Goal: Task Accomplishment & Management: Use online tool/utility

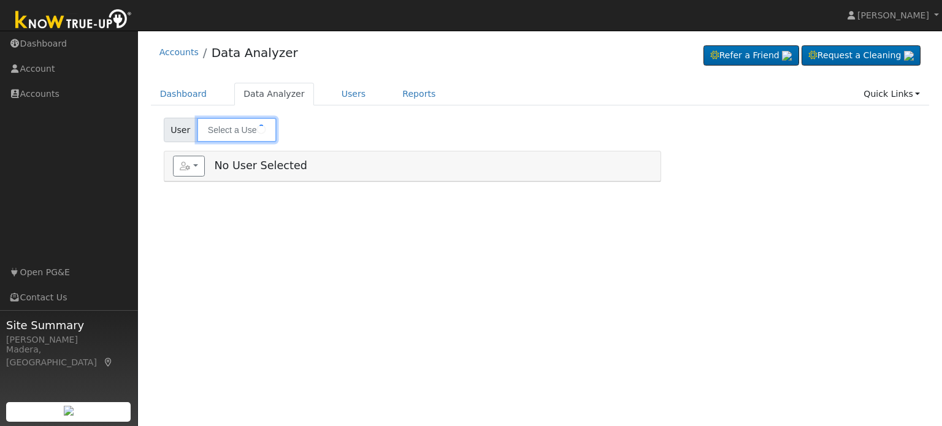
type input "[PERSON_NAME]"
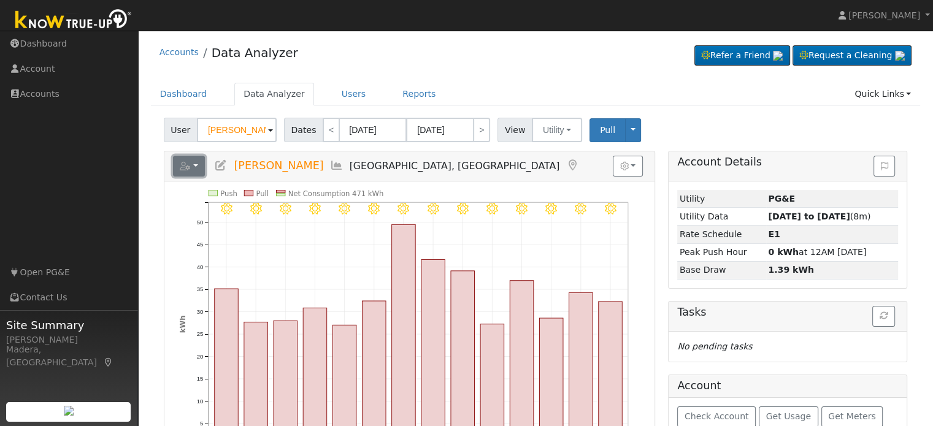
click at [194, 166] on button "button" at bounding box center [189, 166] width 33 height 21
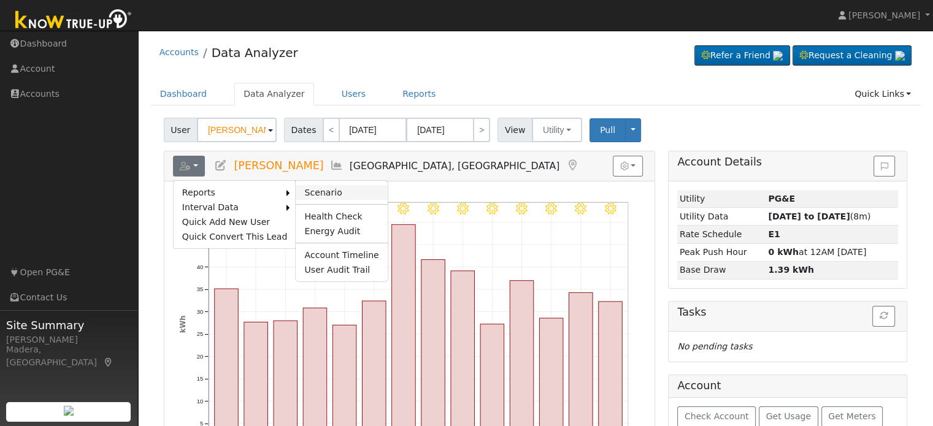
click at [307, 187] on link "Scenario" at bounding box center [341, 192] width 91 height 15
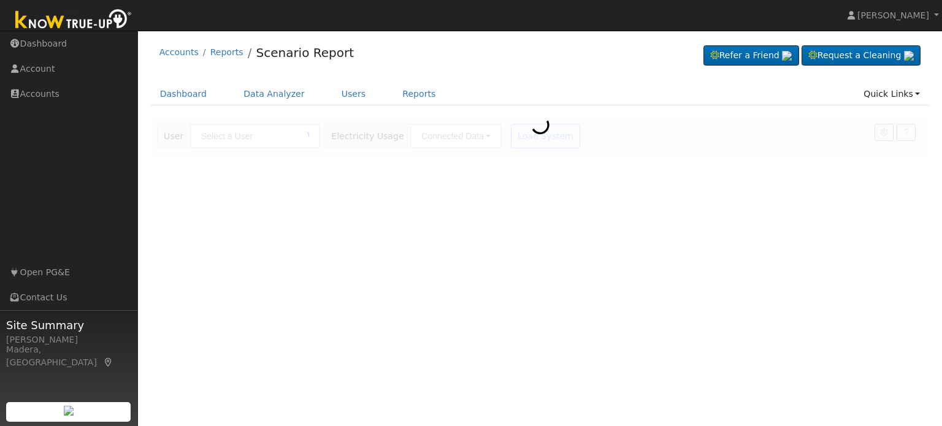
type input "[PERSON_NAME]"
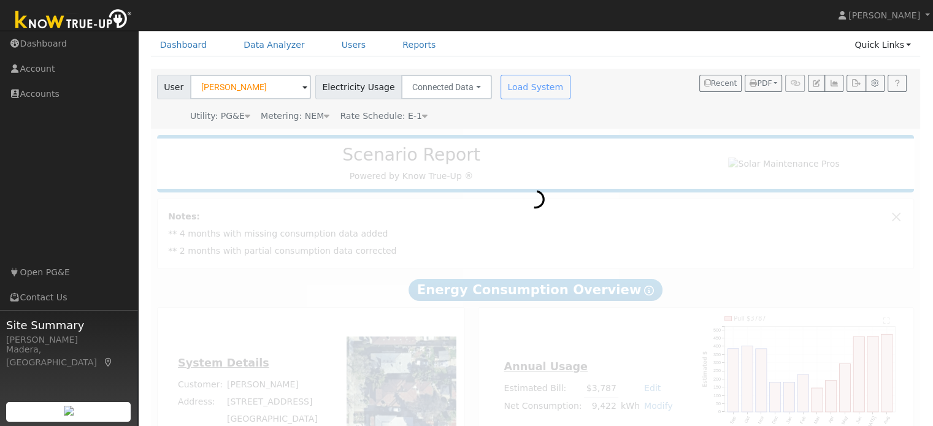
scroll to position [114, 0]
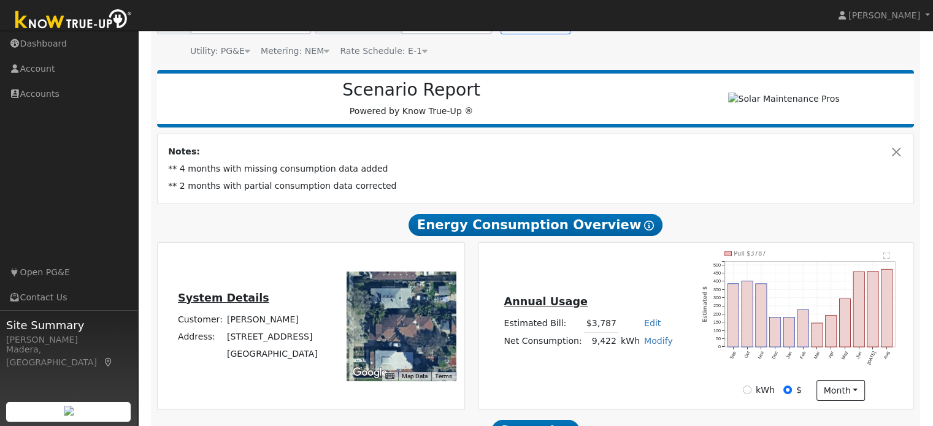
click at [413, 183] on td "** 2 months with partial consumption data corrected" at bounding box center [535, 186] width 739 height 17
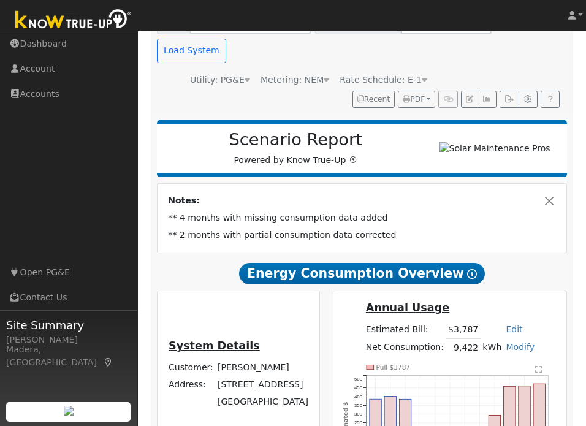
scroll to position [0, 0]
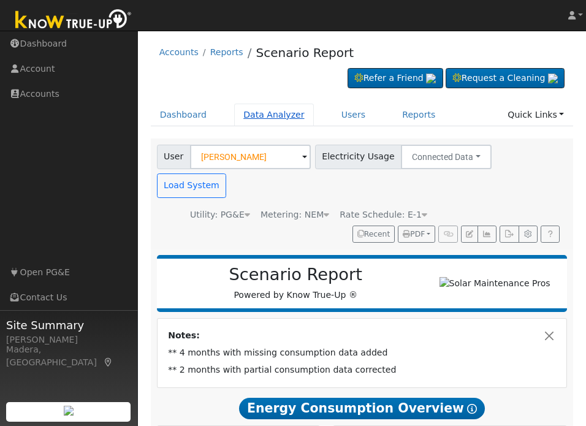
click at [257, 112] on link "Data Analyzer" at bounding box center [274, 115] width 80 height 23
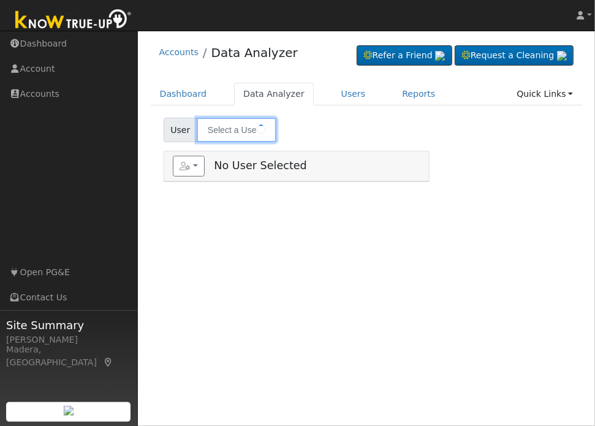
type input "[PERSON_NAME]"
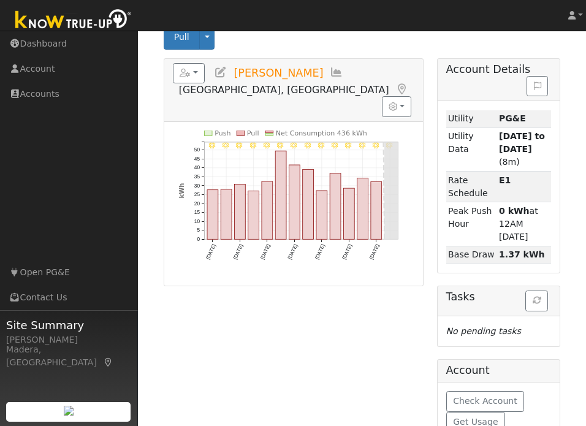
scroll to position [205, 0]
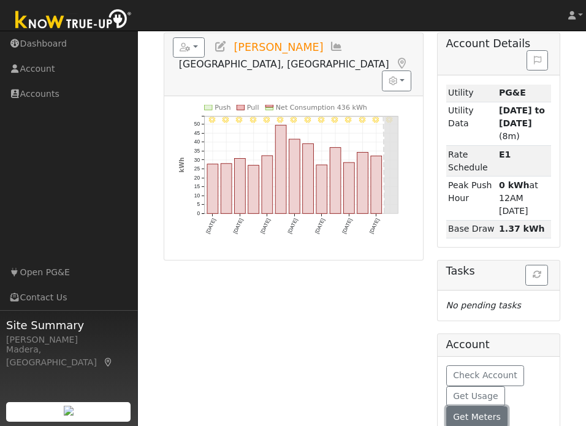
click at [467, 412] on span "Get Meters" at bounding box center [477, 417] width 48 height 10
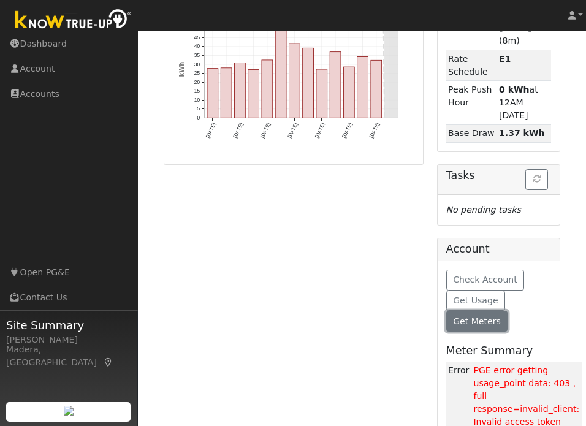
click at [484, 316] on span "Get Meters" at bounding box center [477, 321] width 48 height 10
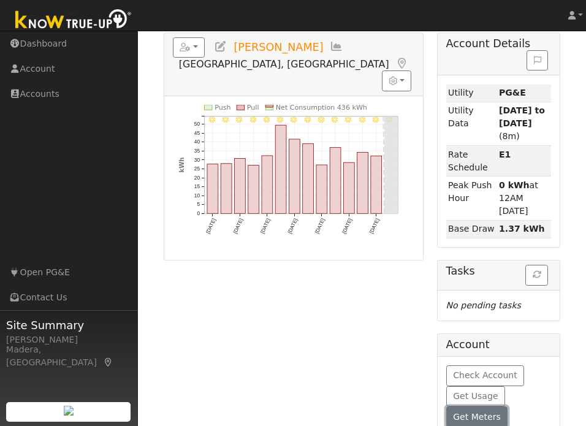
click at [478, 412] on span "Get Meters" at bounding box center [477, 417] width 48 height 10
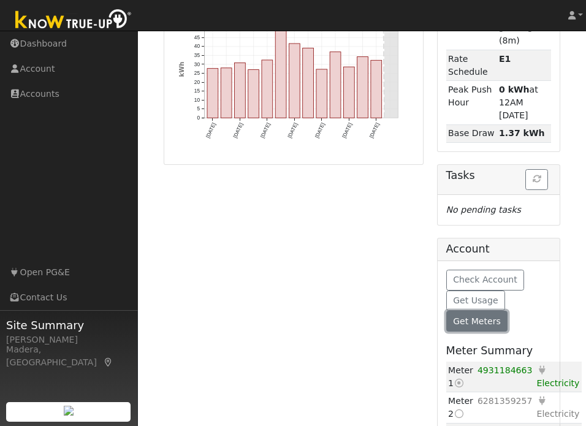
scroll to position [353, 0]
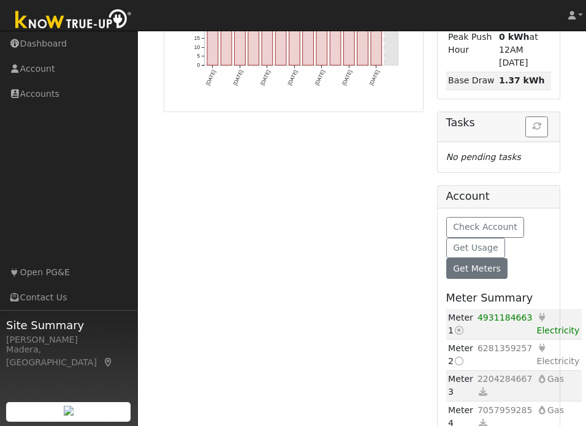
click at [460, 357] on icon at bounding box center [459, 361] width 11 height 9
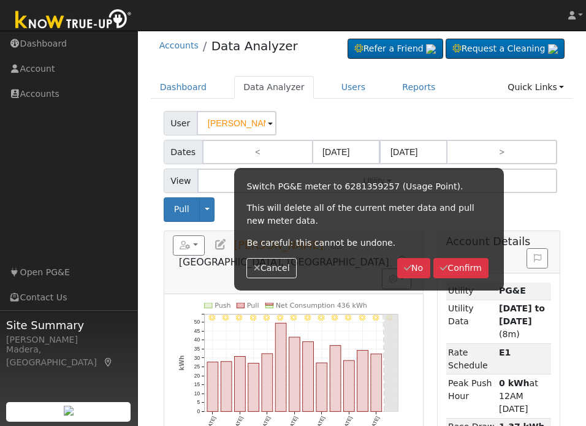
scroll to position [0, 0]
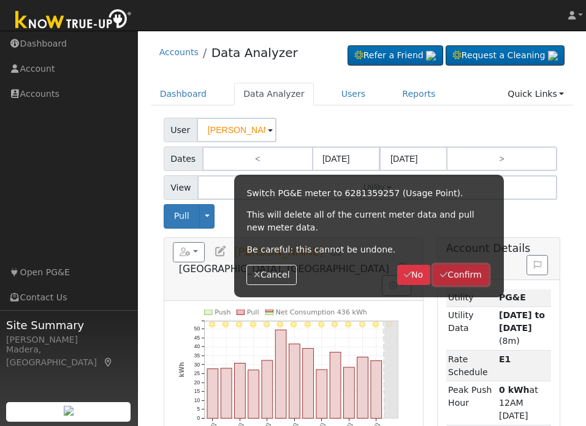
click at [457, 276] on button "Confirm" at bounding box center [462, 275] width 56 height 21
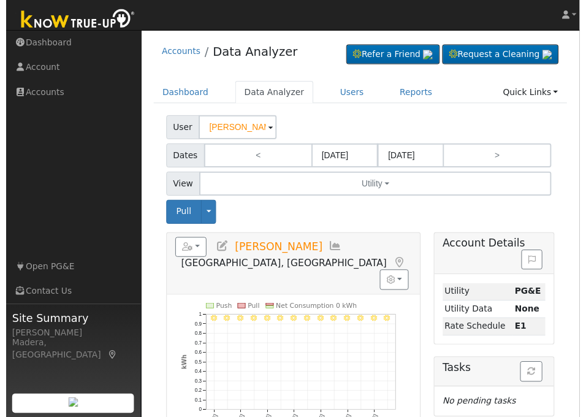
scroll to position [118, 0]
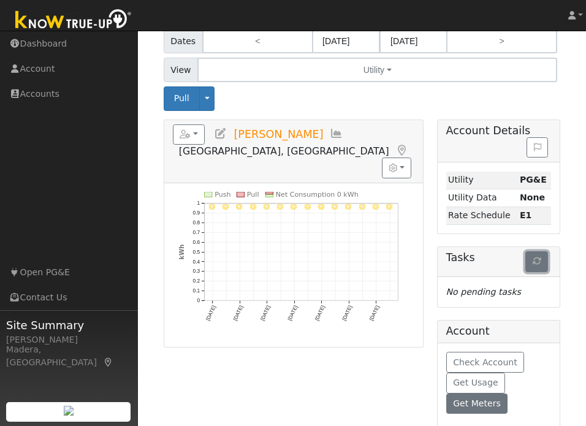
click at [533, 257] on icon "button" at bounding box center [537, 261] width 9 height 9
click at [475, 378] on span "Get Usage" at bounding box center [475, 383] width 45 height 10
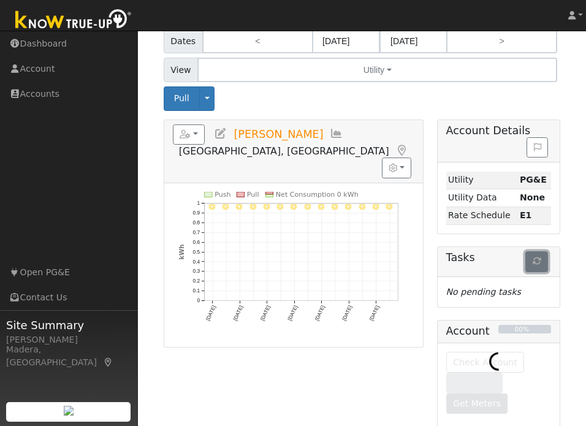
click at [545, 251] on button "button" at bounding box center [537, 261] width 23 height 21
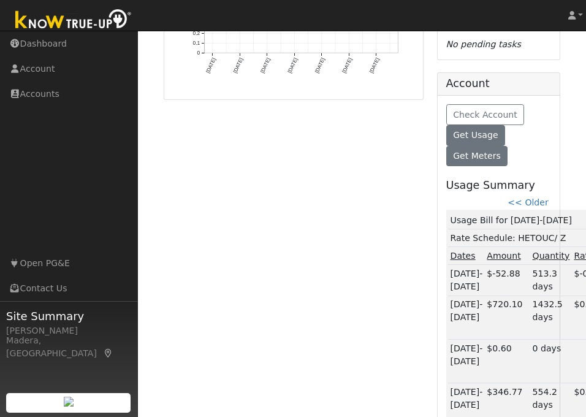
scroll to position [382, 0]
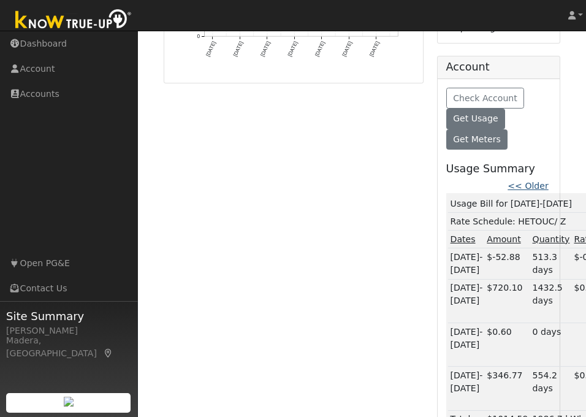
click at [536, 181] on link "<< Older" at bounding box center [528, 186] width 40 height 10
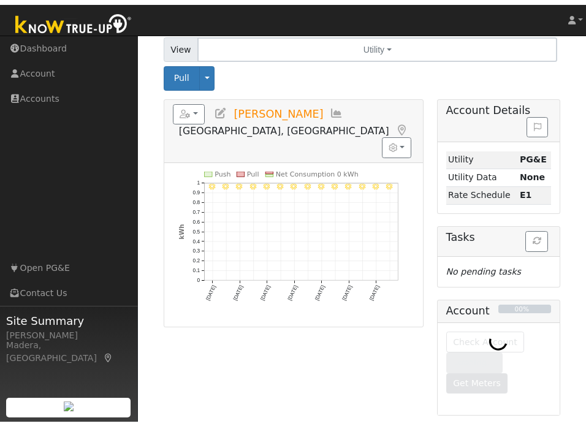
scroll to position [118, 0]
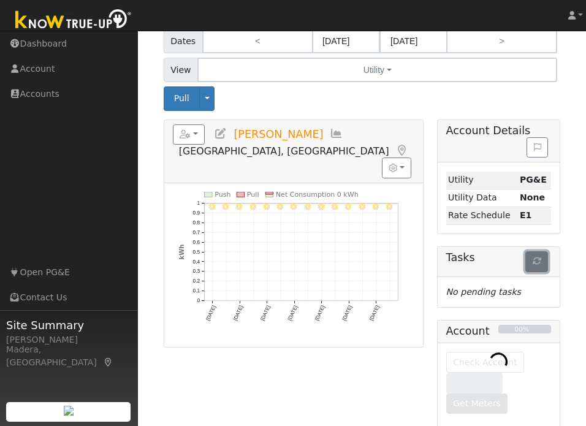
click at [536, 257] on icon "button" at bounding box center [537, 261] width 9 height 9
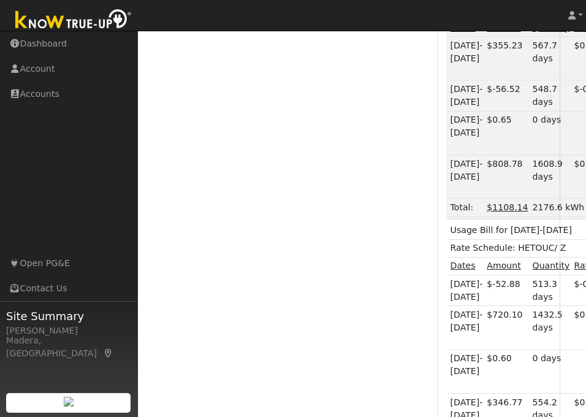
scroll to position [660, 0]
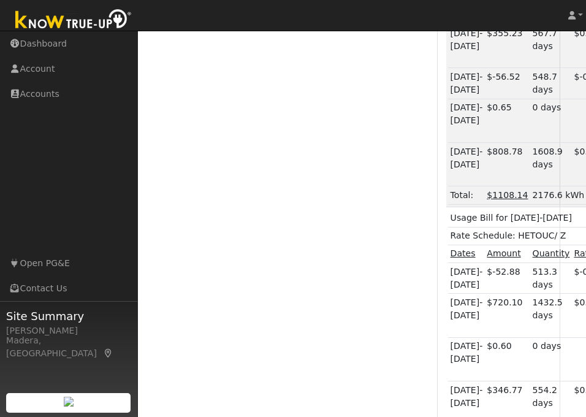
click at [539, 210] on td "Usage Bill for 07/21-08/18/25" at bounding box center [560, 219] width 224 height 18
copy td "Usage Bill for 07/21-08/18/25"
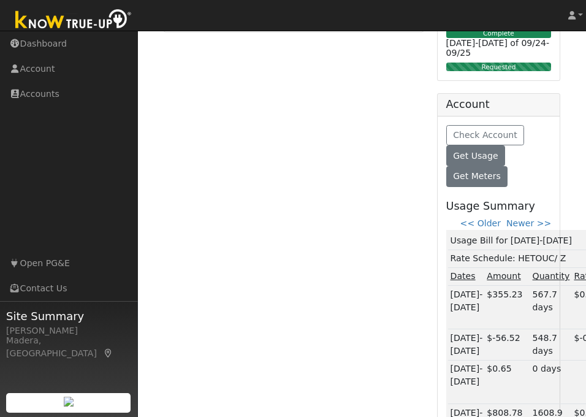
scroll to position [429, 0]
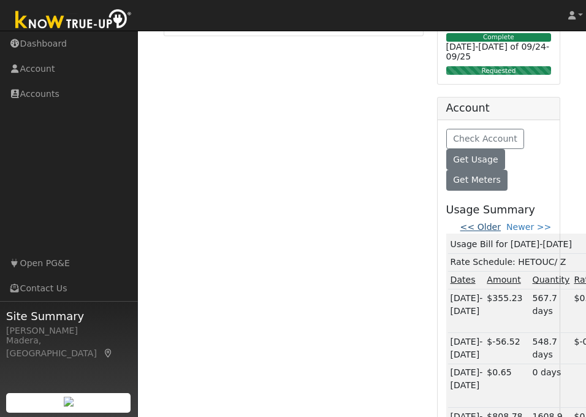
click at [497, 222] on link "<< Older" at bounding box center [481, 227] width 40 height 10
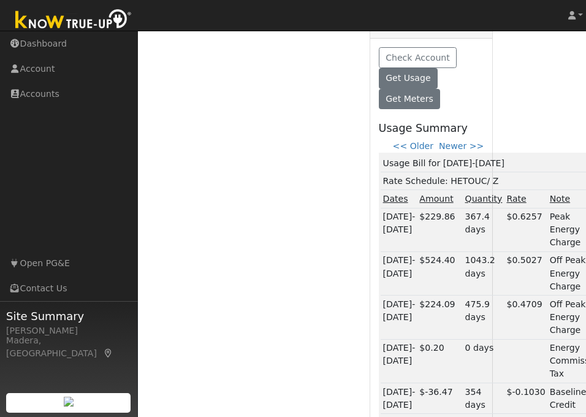
scroll to position [649, 67]
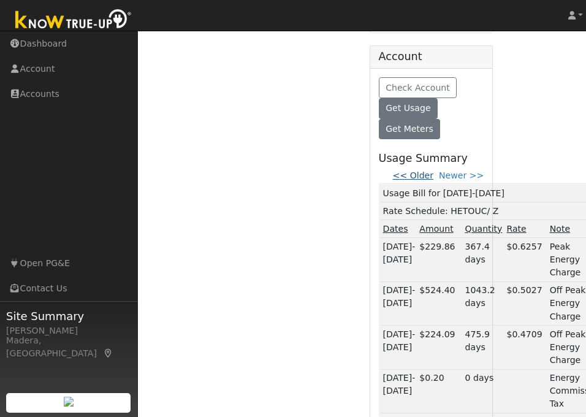
click at [433, 170] on link "<< Older" at bounding box center [413, 175] width 40 height 10
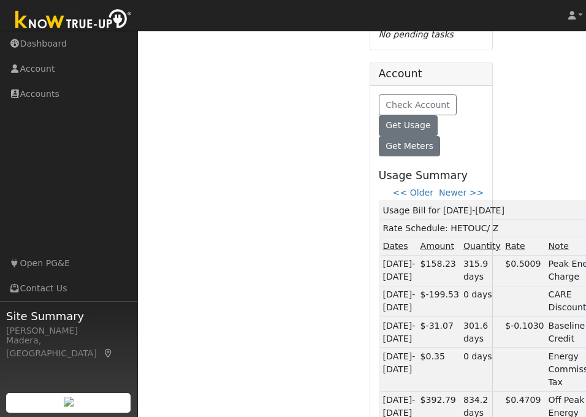
scroll to position [756, 67]
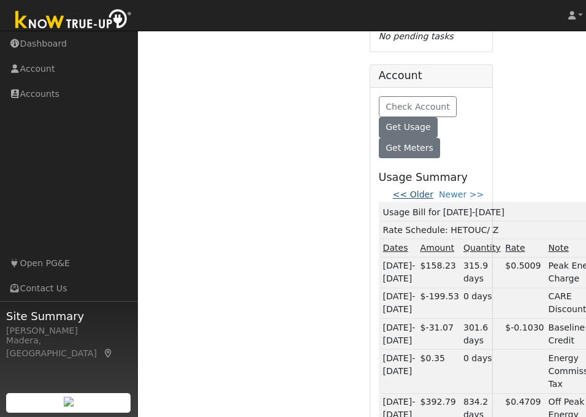
click at [432, 189] on link "<< Older" at bounding box center [413, 194] width 40 height 10
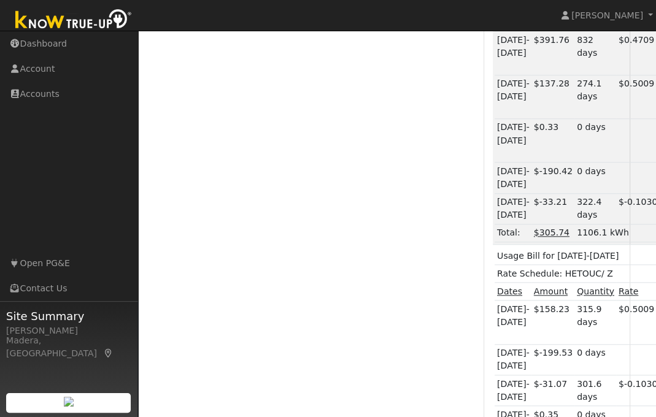
scroll to position [769, 43]
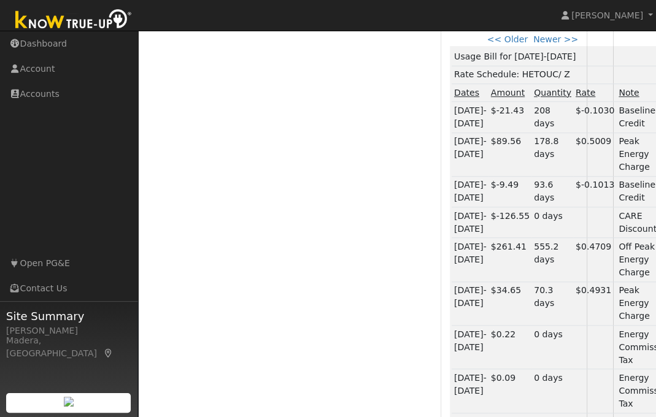
scroll to position [698, 43]
click at [521, 45] on link "<< Older" at bounding box center [507, 40] width 40 height 10
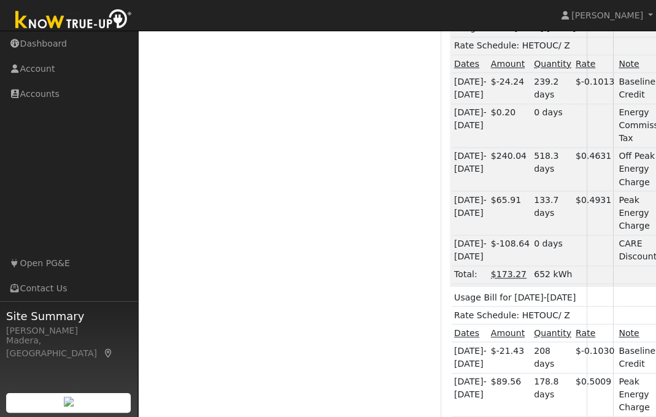
scroll to position [734, 43]
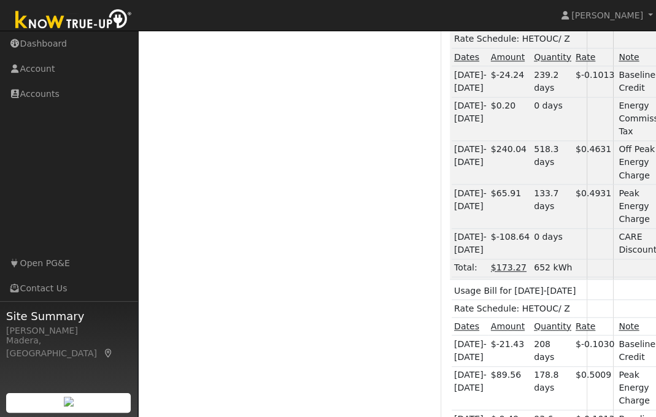
click at [527, 9] on link "<< Older" at bounding box center [507, 4] width 40 height 10
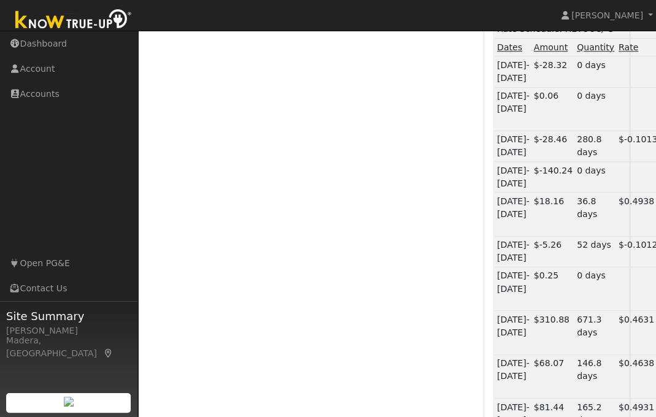
scroll to position [719, 0]
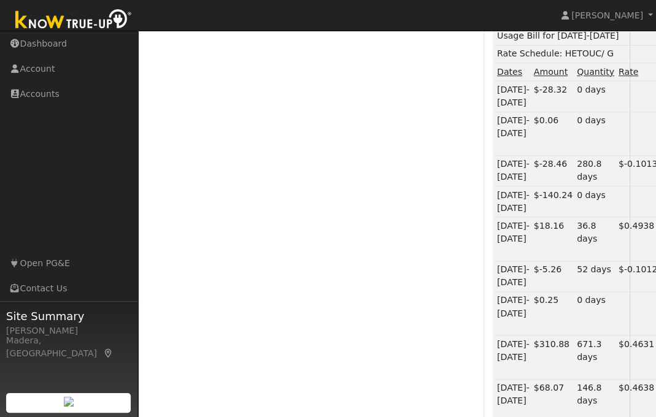
click at [562, 23] on link "<< Older" at bounding box center [550, 18] width 40 height 10
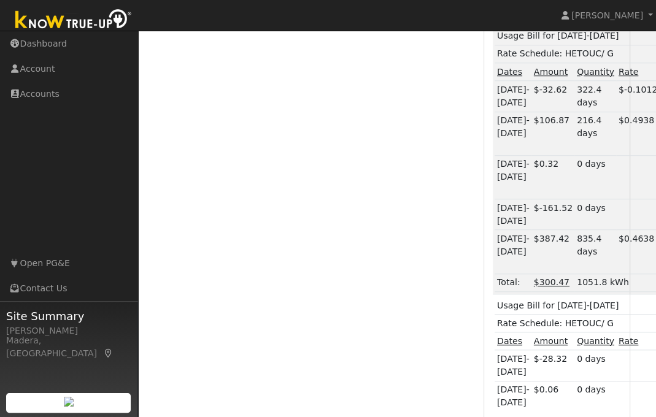
click at [567, 23] on link "<< Older" at bounding box center [550, 18] width 40 height 10
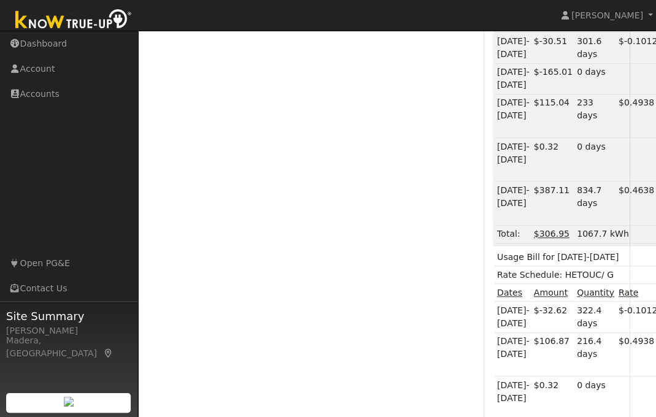
scroll to position [768, 0]
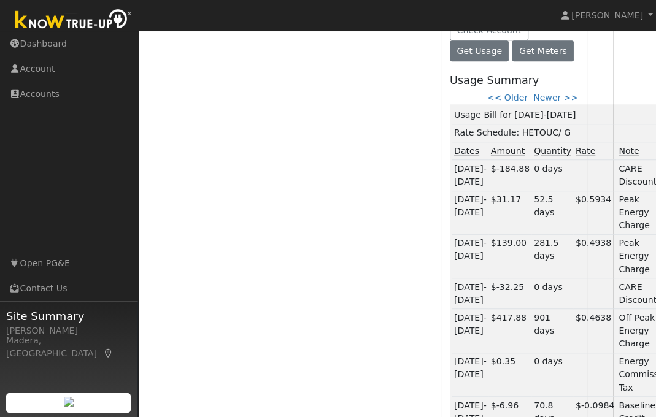
scroll to position [640, 43]
click at [518, 103] on link "<< Older" at bounding box center [507, 98] width 40 height 10
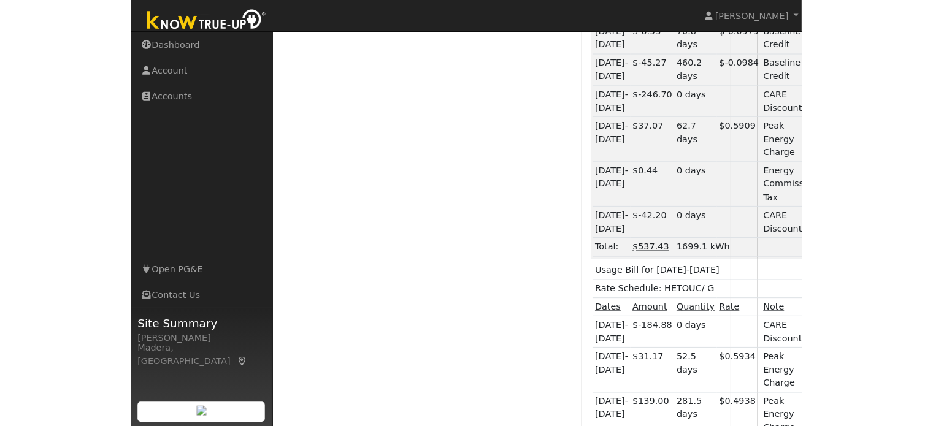
scroll to position [925, 0]
